Goal: Information Seeking & Learning: Learn about a topic

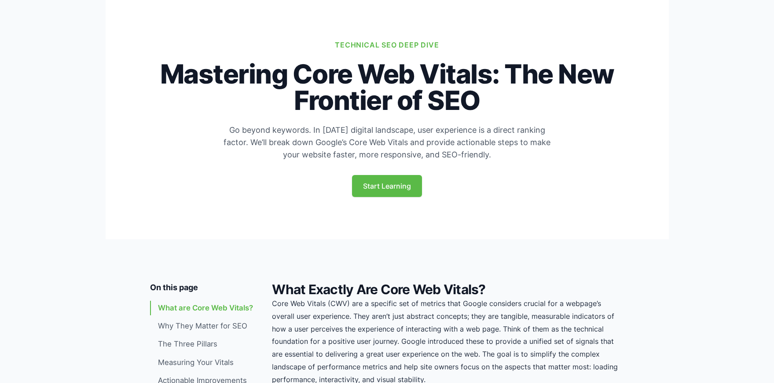
click at [380, 197] on link "Start Learning" at bounding box center [387, 186] width 70 height 22
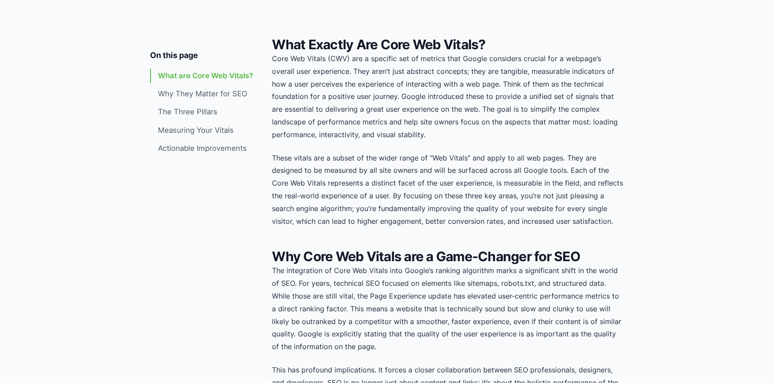
click at [212, 90] on link "Why They Matter for SEO" at bounding box center [204, 94] width 108 height 15
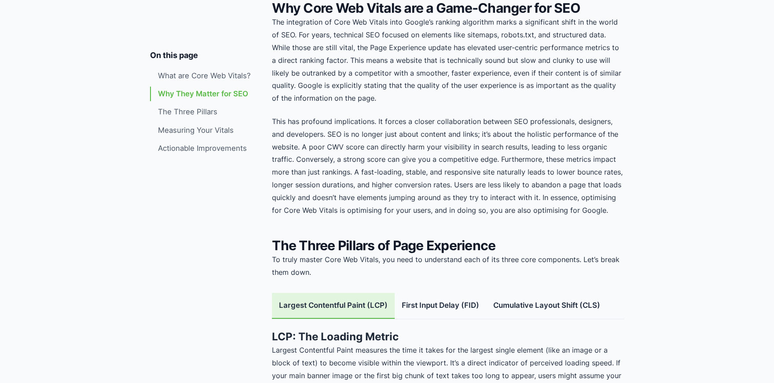
click at [203, 112] on link "The Three Pillars" at bounding box center [204, 112] width 108 height 15
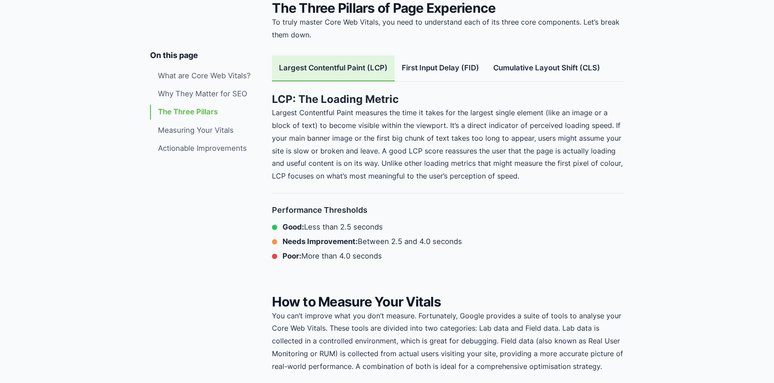
click at [197, 124] on link "Measuring Your Vitals" at bounding box center [204, 130] width 108 height 15
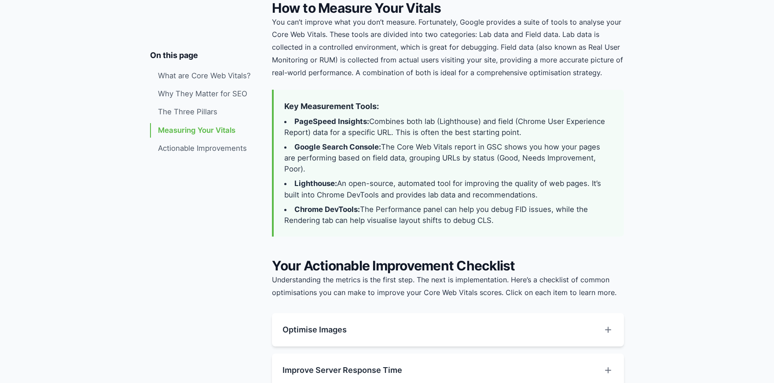
click at [196, 137] on link "Measuring Your Vitals" at bounding box center [204, 130] width 108 height 15
click at [193, 147] on link "Actionable Improvements" at bounding box center [204, 148] width 108 height 15
